Goal: Check status: Check status

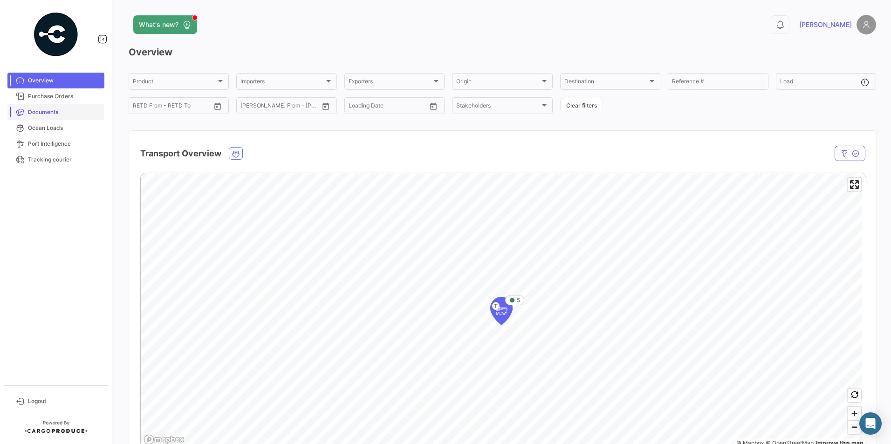
click at [43, 112] on span "Documents" at bounding box center [64, 112] width 73 height 8
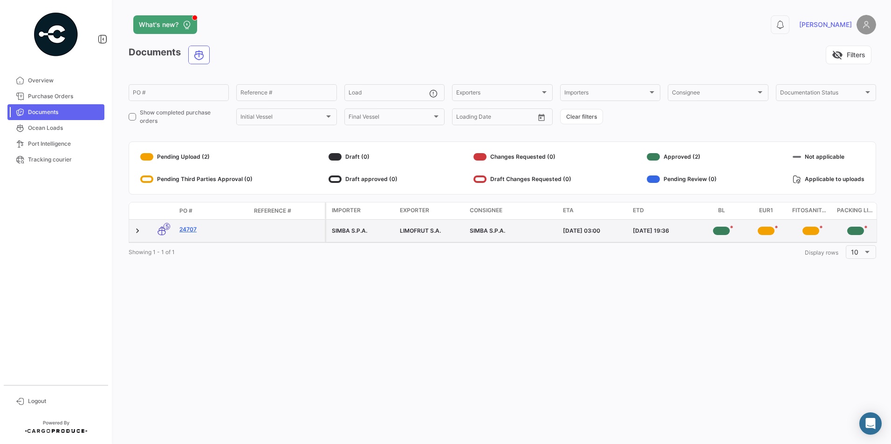
click at [187, 230] on link "24707" at bounding box center [212, 229] width 67 height 8
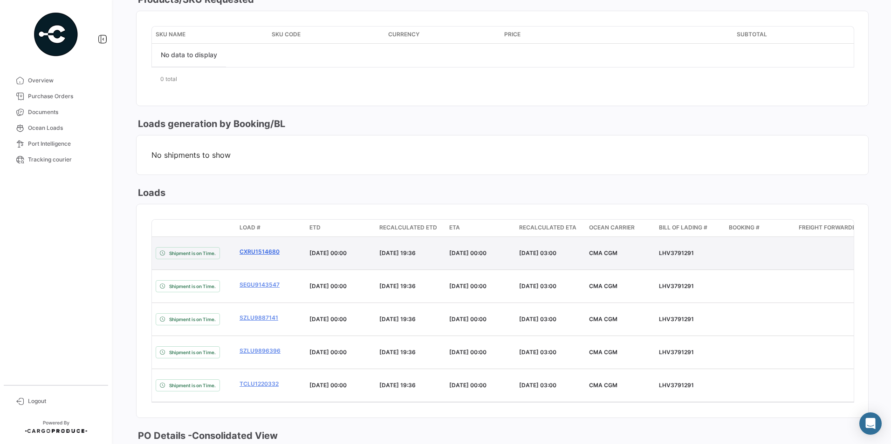
scroll to position [352, 0]
click at [272, 247] on link "CXRU1514680" at bounding box center [270, 251] width 62 height 8
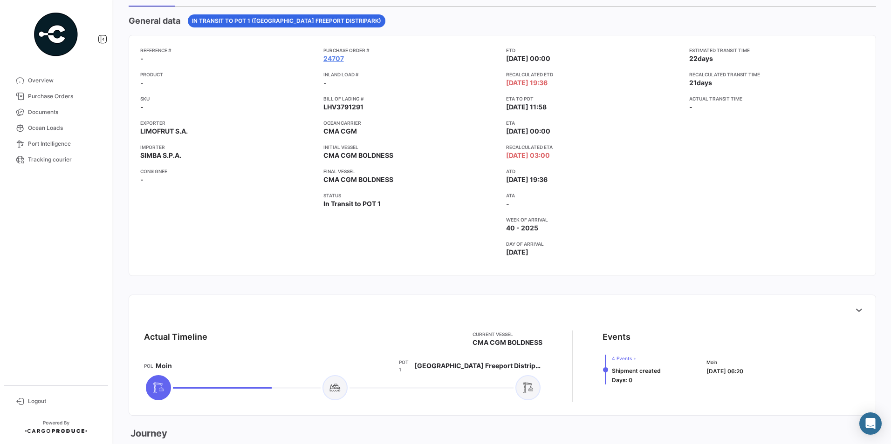
scroll to position [47, 0]
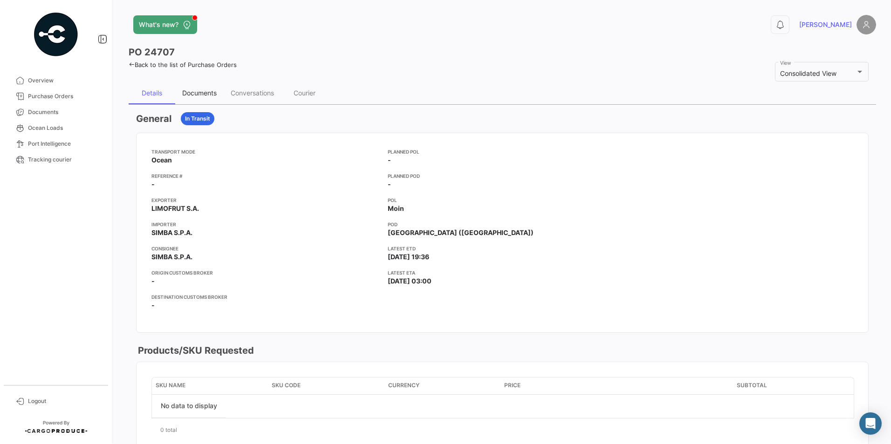
click at [209, 98] on div "Documents" at bounding box center [199, 93] width 48 height 22
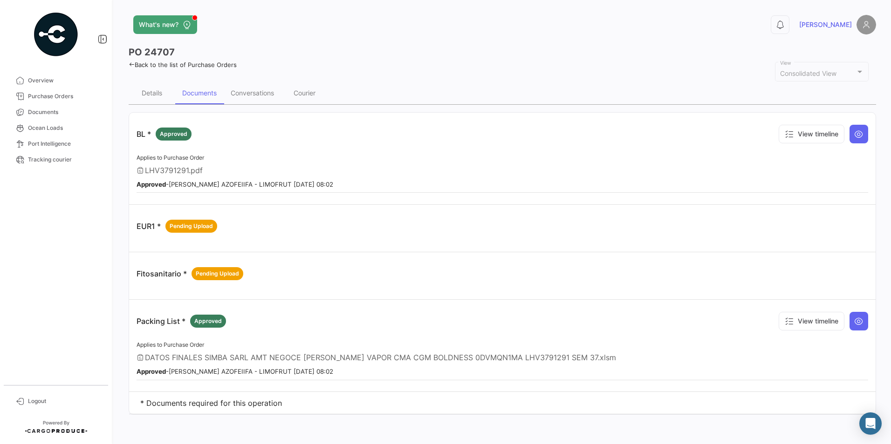
click at [175, 125] on div "BL * Approved View timeline" at bounding box center [501, 134] width 731 height 28
click at [174, 130] on span "Approved" at bounding box center [173, 134] width 27 height 8
click at [170, 163] on div "Applies to Purchase Order LHV3791291.pdf Approved - [PERSON_NAME] - LIMOFRUT [D…" at bounding box center [501, 172] width 731 height 41
drag, startPoint x: 170, startPoint y: 163, endPoint x: 198, endPoint y: 187, distance: 37.1
click at [196, 187] on div "Approved - [PERSON_NAME] - LIMOFRUT [DATE] 08:02" at bounding box center [501, 183] width 731 height 9
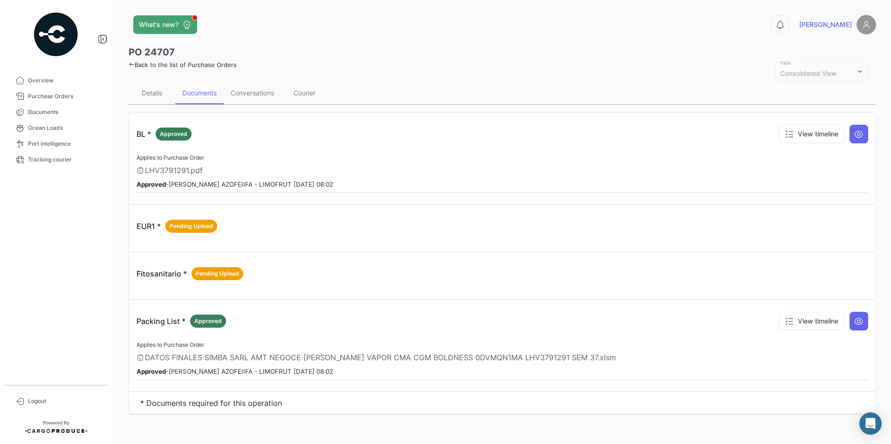
click at [215, 185] on small "Approved - [PERSON_NAME] - LIMOFRUT [DATE] 08:02" at bounding box center [234, 184] width 197 height 7
drag, startPoint x: 235, startPoint y: 184, endPoint x: 287, endPoint y: 169, distance: 54.7
click at [235, 184] on small "Approved - [PERSON_NAME] - LIMOFRUT [DATE] 08:02" at bounding box center [234, 184] width 197 height 7
click at [292, 168] on div "LHV3791291.pdf" at bounding box center [501, 170] width 731 height 9
click at [859, 131] on icon at bounding box center [858, 133] width 9 height 9
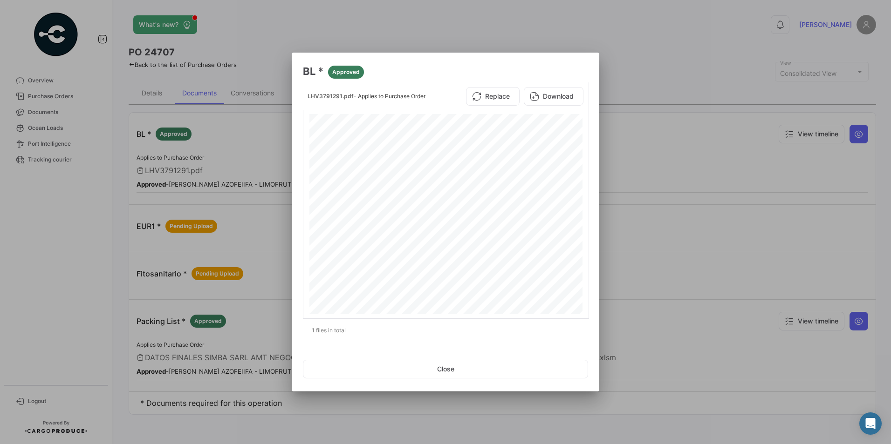
click at [718, 134] on div at bounding box center [445, 222] width 891 height 444
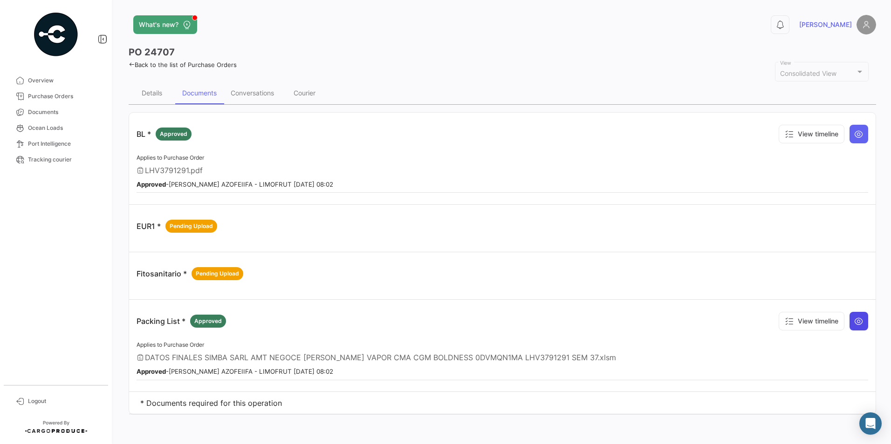
click at [859, 319] on icon at bounding box center [858, 321] width 9 height 9
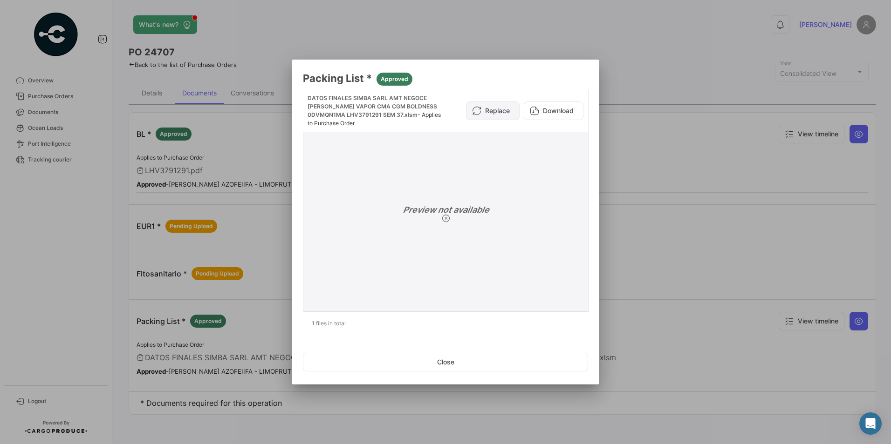
click at [474, 112] on icon at bounding box center [476, 110] width 9 height 9
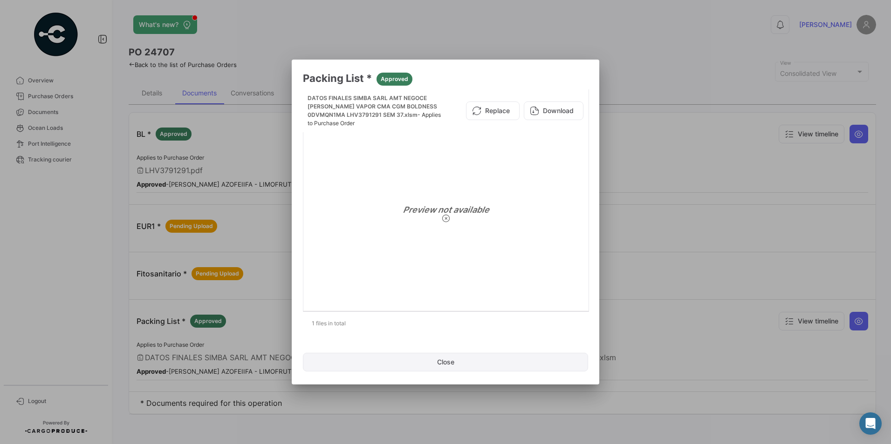
click at [452, 360] on button "Close" at bounding box center [445, 362] width 285 height 19
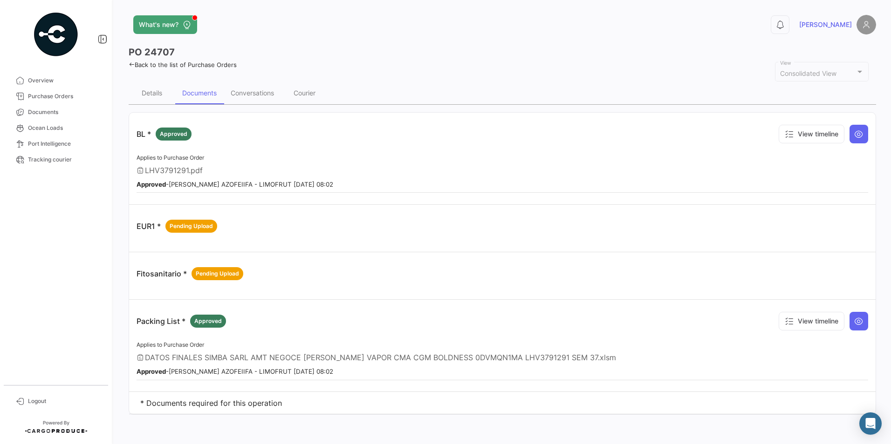
drag, startPoint x: 189, startPoint y: 170, endPoint x: 145, endPoint y: 170, distance: 43.8
click at [145, 170] on span "LHV3791291.pdf" at bounding box center [174, 170] width 58 height 9
copy span "LHV3791291"
click at [304, 89] on div "Courier" at bounding box center [304, 93] width 22 height 8
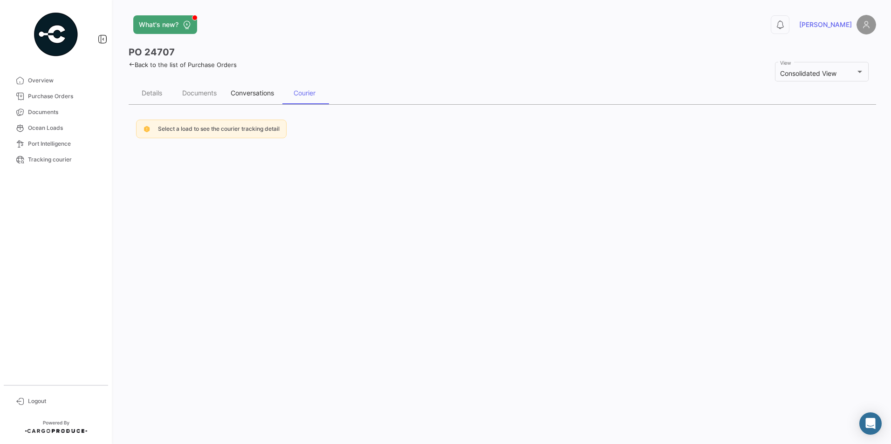
click at [265, 91] on div "Conversations" at bounding box center [252, 93] width 43 height 8
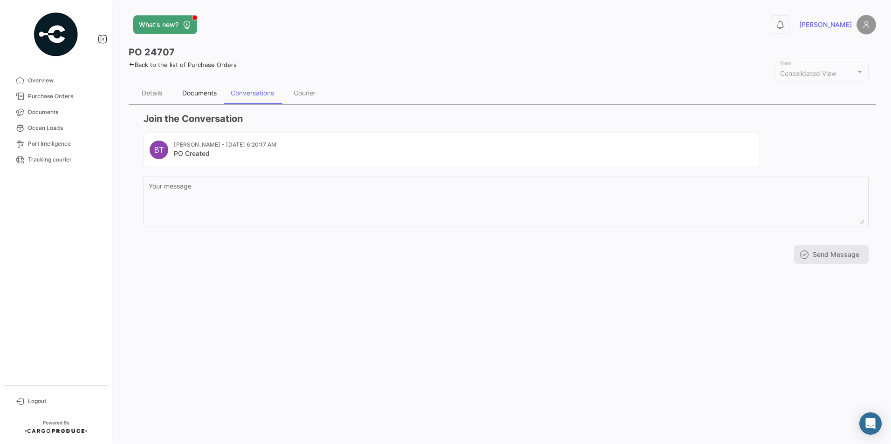
click at [185, 89] on div "Documents" at bounding box center [199, 93] width 34 height 8
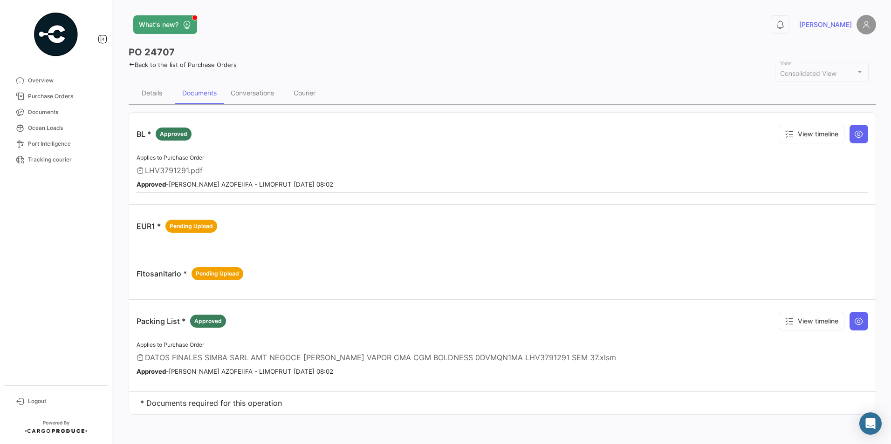
drag, startPoint x: 189, startPoint y: 170, endPoint x: 147, endPoint y: 171, distance: 41.9
click at [147, 171] on span "LHV3791291.pdf" at bounding box center [174, 170] width 58 height 9
copy span "LHV3791291"
click at [629, 415] on div "BL * Approved View timeline Applies to Purchase Order LHV3791291.pdf Approved -…" at bounding box center [502, 264] width 747 height 318
